Goal: Transaction & Acquisition: Purchase product/service

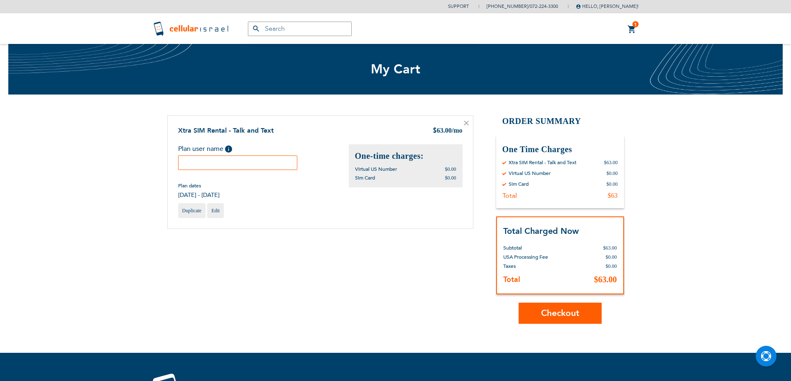
click at [247, 161] on input "text" at bounding box center [238, 163] width 120 height 15
type input "1"
click at [574, 312] on span "Checkout" at bounding box center [560, 314] width 38 height 12
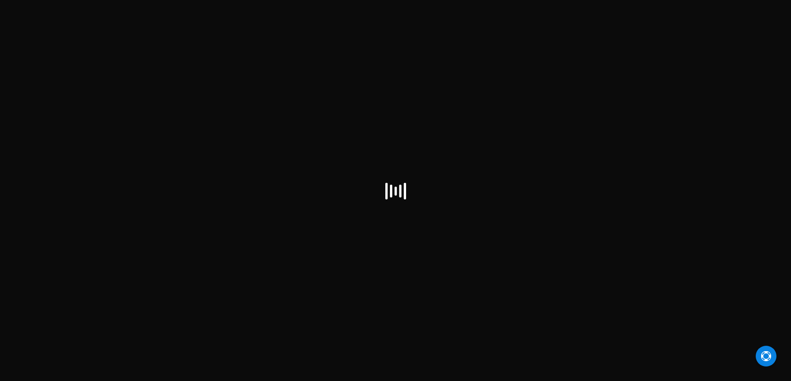
checkbox input "false"
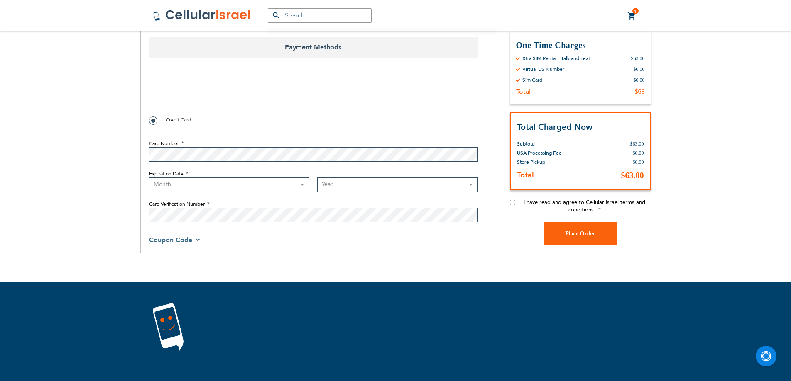
scroll to position [415, 0]
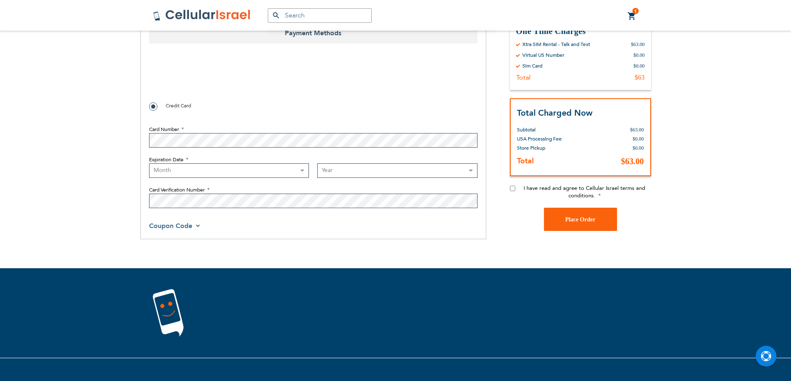
click at [231, 178] on select "Month 01 - January 02 - February 03 - March 04 - April 05 - May 06 - June 07 - …" at bounding box center [229, 171] width 160 height 15
select select "8"
click at [149, 174] on select "Month 01 - January 02 - February 03 - March 04 - April 05 - May 06 - June 07 - …" at bounding box center [229, 171] width 160 height 15
click at [358, 178] on select "Year 2025 2026 2027 2028 2029 2030 2031 2032 2033 2034 2035 2036 2037 2038 2039…" at bounding box center [397, 171] width 160 height 15
select select "2029"
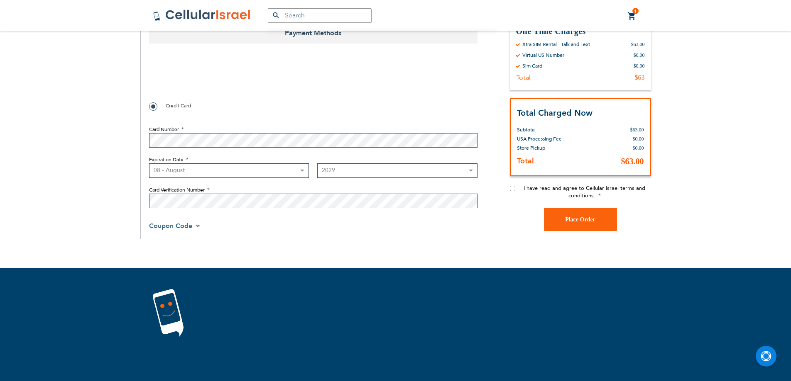
click at [317, 174] on select "Year 2025 2026 2027 2028 2029 2030 2031 2032 2033 2034 2035 2036 2037 2038 2039…" at bounding box center [397, 171] width 160 height 15
checkbox input "true"
click at [513, 191] on input "I have read and agree to Cellular Israel terms and conditions." at bounding box center [512, 188] width 5 height 5
checkbox input "true"
click at [575, 223] on button "Place Order" at bounding box center [580, 219] width 73 height 23
